Goal: Transaction & Acquisition: Purchase product/service

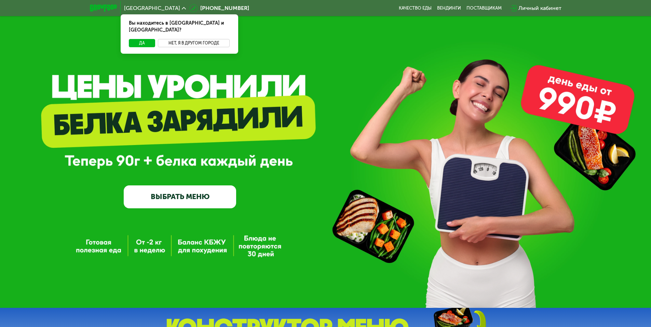
click at [172, 39] on button "Нет, я в другом городе" at bounding box center [194, 43] width 72 height 8
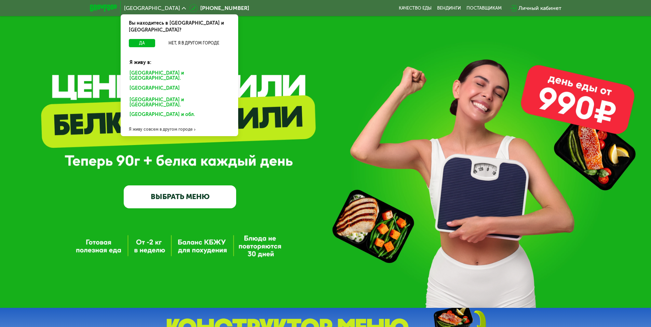
click at [158, 84] on div "[GEOGRAPHIC_DATA] и [GEOGRAPHIC_DATA]." at bounding box center [178, 89] width 107 height 11
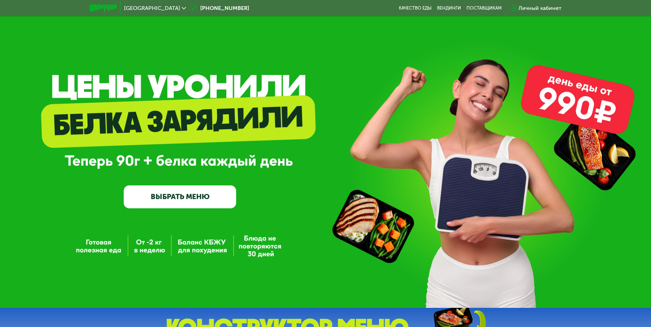
click at [219, 195] on link "ВЫБРАТЬ МЕНЮ" at bounding box center [180, 196] width 112 height 23
click at [185, 199] on link "ВЫБРАТЬ МЕНЮ" at bounding box center [180, 196] width 112 height 23
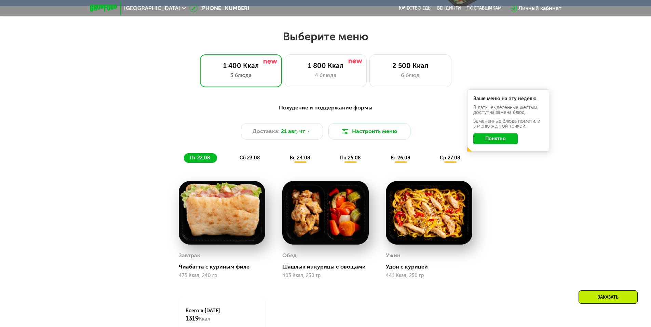
scroll to position [369, 0]
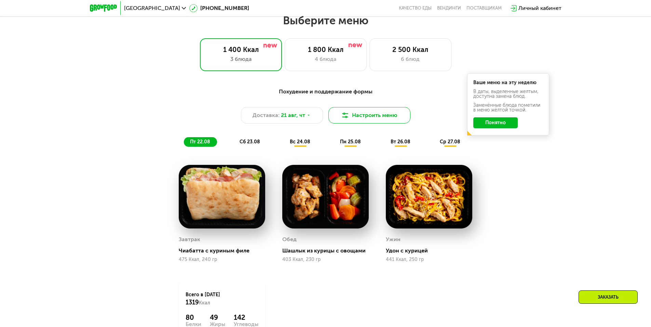
click at [340, 120] on button "Настроить меню" at bounding box center [370, 115] width 82 height 16
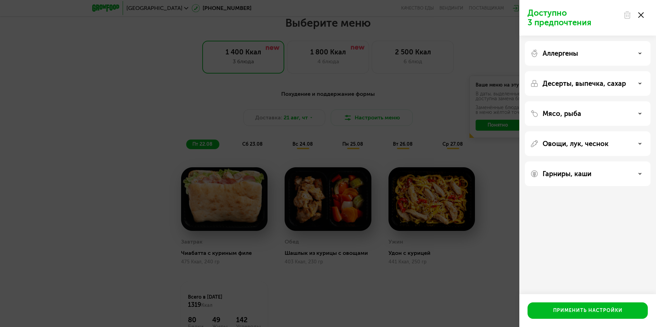
click at [589, 131] on div "Мясо, рыба" at bounding box center [588, 143] width 126 height 25
click at [599, 131] on div "Мясо, рыба" at bounding box center [588, 143] width 126 height 25
click at [612, 113] on div "Мясо, рыба" at bounding box center [588, 113] width 115 height 8
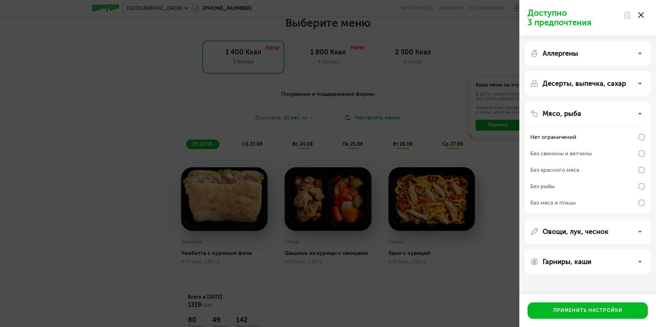
click at [559, 153] on div "Без свинины и ветчины" at bounding box center [562, 153] width 62 height 8
click at [573, 84] on p "Десерты, выпечка, сахар" at bounding box center [584, 83] width 83 height 8
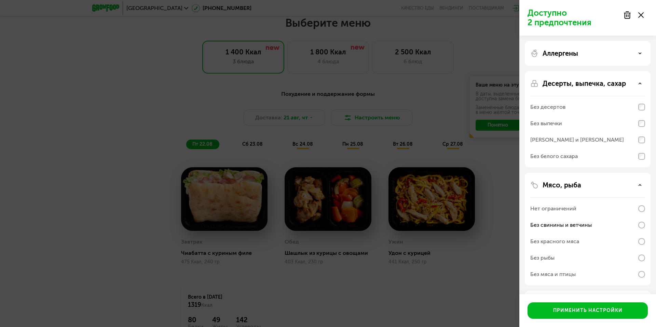
click at [578, 107] on div "Без десертов" at bounding box center [588, 107] width 115 height 16
click at [576, 123] on div "Без выпечки" at bounding box center [588, 123] width 115 height 16
click at [583, 141] on div "Без сэндвичей и круассанов" at bounding box center [578, 140] width 94 height 8
click at [585, 266] on div "Без белого сахара" at bounding box center [588, 274] width 115 height 16
click at [631, 137] on div "Без сэндвичей и круассанов" at bounding box center [588, 140] width 115 height 16
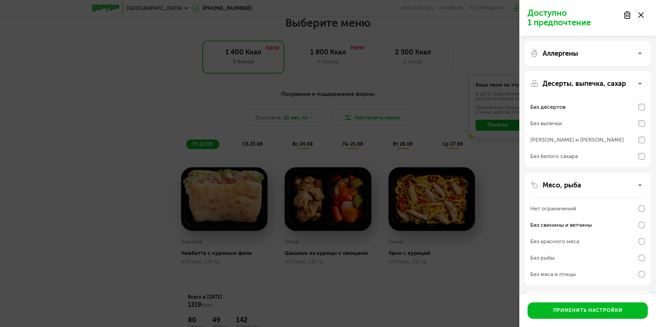
click at [639, 142] on div "Без сэндвичей и круассанов" at bounding box center [588, 140] width 115 height 16
click at [636, 125] on div "Без выпечки" at bounding box center [588, 123] width 115 height 16
click at [635, 103] on div "Без десертов" at bounding box center [588, 107] width 115 height 16
drag, startPoint x: 625, startPoint y: 82, endPoint x: 619, endPoint y: 63, distance: 20.1
click at [625, 83] on p "Десерты, выпечка, сахар" at bounding box center [584, 83] width 83 height 8
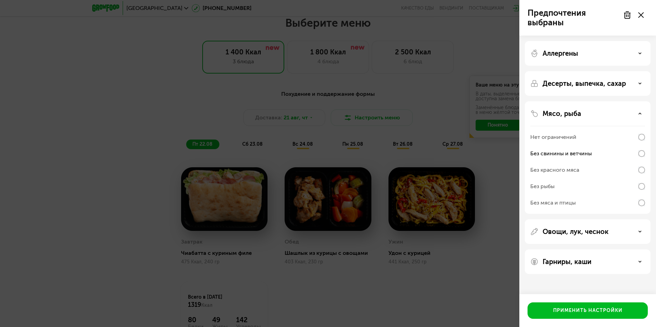
click at [613, 57] on div "Аллергены" at bounding box center [588, 53] width 115 height 8
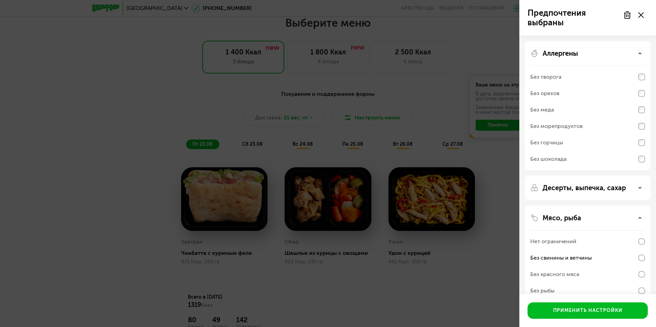
click at [613, 57] on div "Аллергены" at bounding box center [588, 53] width 115 height 8
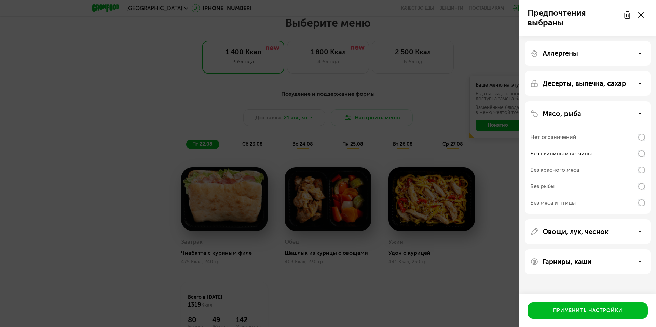
click at [615, 71] on div "Аллергены" at bounding box center [588, 83] width 126 height 25
click at [612, 54] on div "Аллергены" at bounding box center [588, 53] width 115 height 8
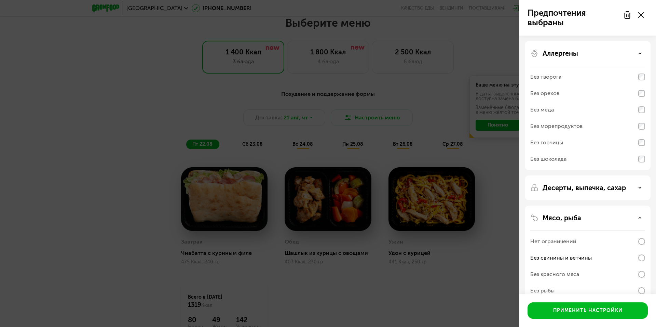
click at [587, 161] on div "Без шоколада" at bounding box center [588, 159] width 115 height 16
drag, startPoint x: 594, startPoint y: 160, endPoint x: 628, endPoint y: 156, distance: 34.5
click at [596, 161] on div "Без шоколада" at bounding box center [588, 159] width 115 height 16
click at [642, 162] on div "Без шоколада" at bounding box center [588, 159] width 115 height 16
click at [577, 159] on div "Без шоколада" at bounding box center [588, 159] width 115 height 16
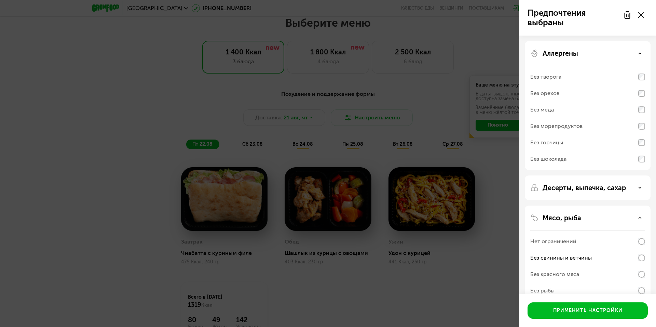
click at [561, 56] on p "Аллергены" at bounding box center [561, 53] width 36 height 8
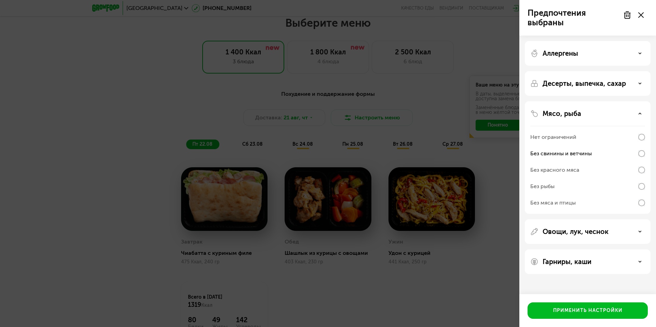
click at [594, 117] on div "Мясо, рыба" at bounding box center [588, 113] width 115 height 8
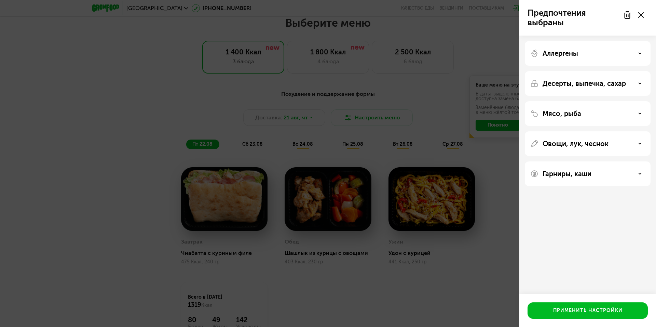
click at [591, 146] on p "Овощи, лук, чеснок" at bounding box center [576, 143] width 66 height 8
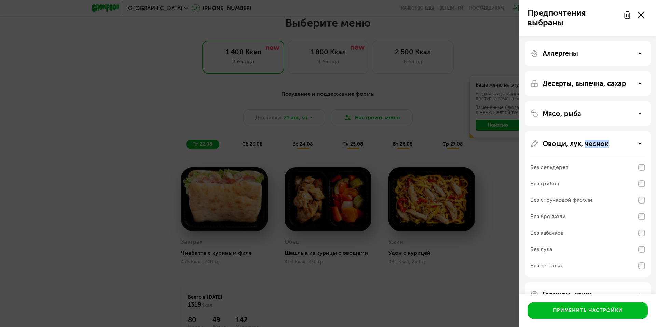
click at [591, 146] on p "Овощи, лук, чеснок" at bounding box center [576, 143] width 66 height 8
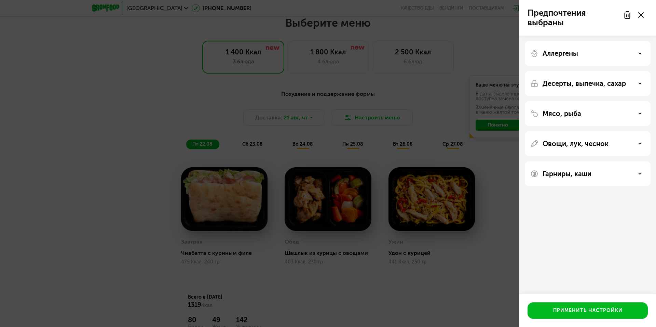
click at [590, 172] on p "Гарниры, каши" at bounding box center [567, 174] width 49 height 8
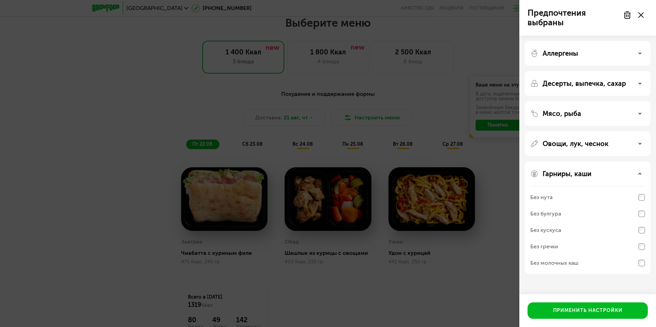
click at [560, 267] on div "Без молочных каш" at bounding box center [588, 263] width 115 height 16
click at [567, 258] on div "Без молочных каш" at bounding box center [588, 263] width 115 height 16
click at [638, 263] on div "Без молочных каш" at bounding box center [588, 263] width 115 height 16
click at [596, 305] on button "Применить настройки" at bounding box center [588, 310] width 120 height 16
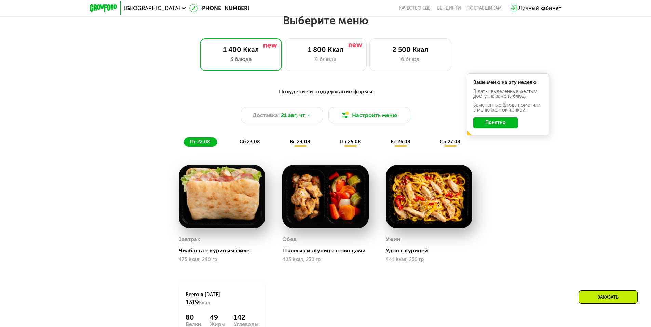
click at [514, 188] on div "Похудение и поддержание формы Доставка: 21 авг, чт Настроить меню пт 22.08 сб 2…" at bounding box center [325, 225] width 421 height 284
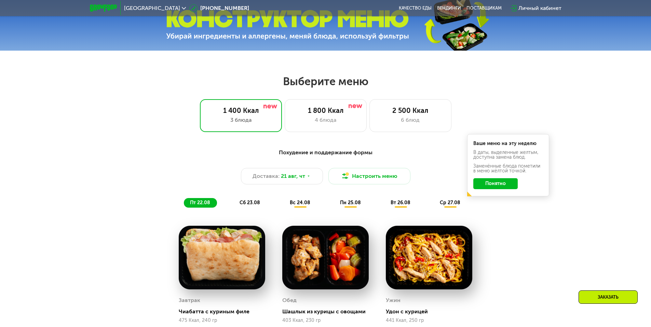
scroll to position [267, 0]
